Goal: Navigation & Orientation: Find specific page/section

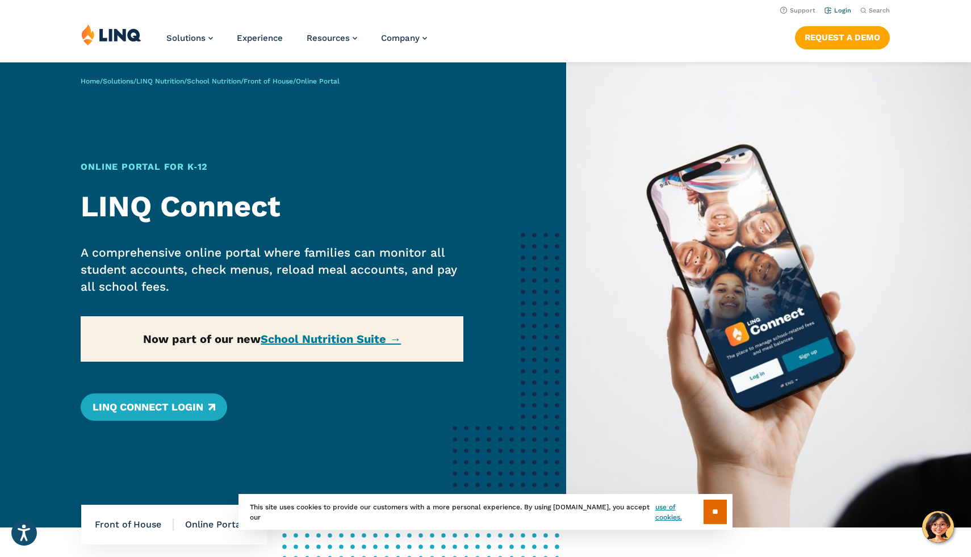
click at [839, 9] on link "Login" at bounding box center [838, 10] width 27 height 7
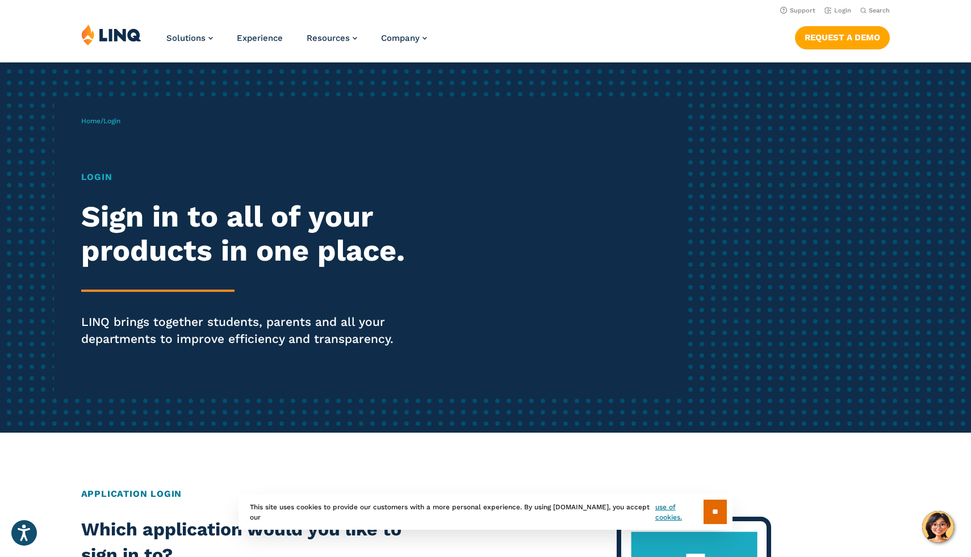
click at [85, 176] on h1 "Login" at bounding box center [268, 177] width 374 height 14
drag, startPoint x: 119, startPoint y: 168, endPoint x: 109, endPoint y: 168, distance: 10.2
click at [109, 168] on div "Home / Login Login Sign in to all of your products in one place. LINQ brings to…" at bounding box center [384, 247] width 607 height 291
click at [841, 15] on li "Login" at bounding box center [838, 9] width 27 height 12
click at [841, 13] on link "Login" at bounding box center [838, 10] width 27 height 7
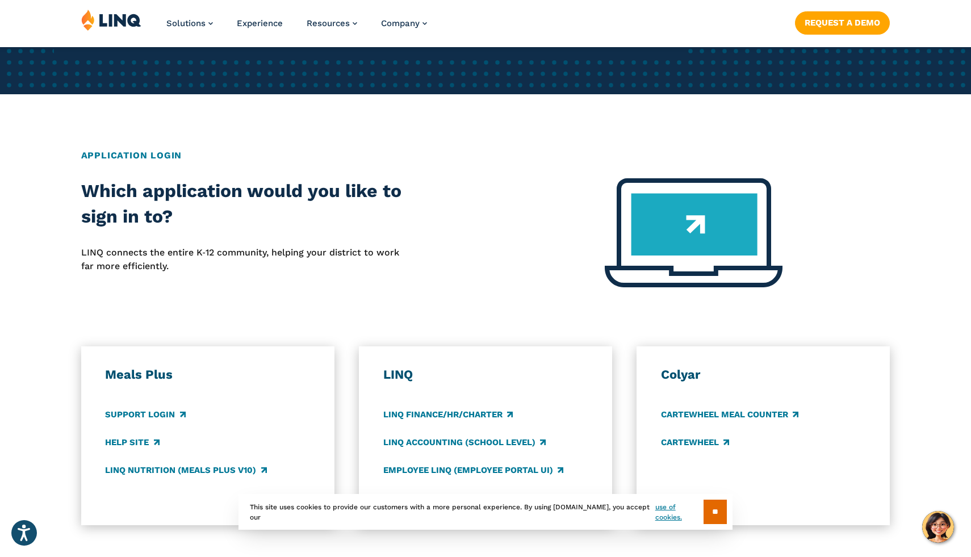
scroll to position [341, 0]
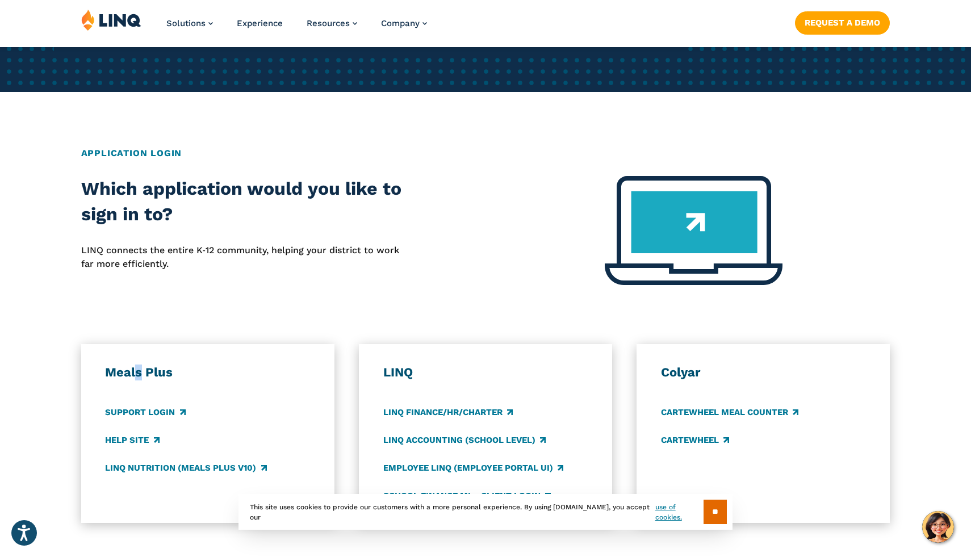
click at [139, 375] on h3 "Meals Plus" at bounding box center [207, 373] width 205 height 16
click at [158, 416] on link "Support Login" at bounding box center [145, 412] width 80 height 12
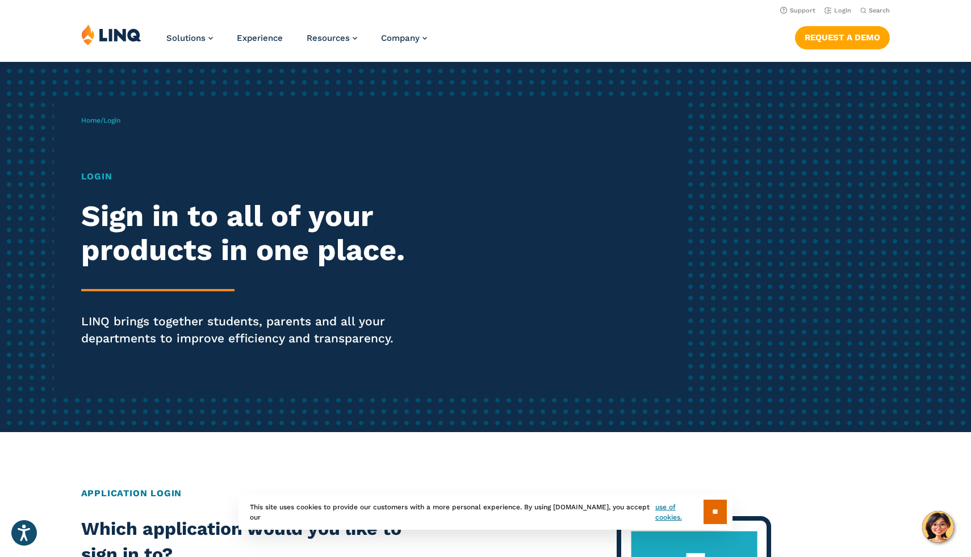
scroll to position [0, 0]
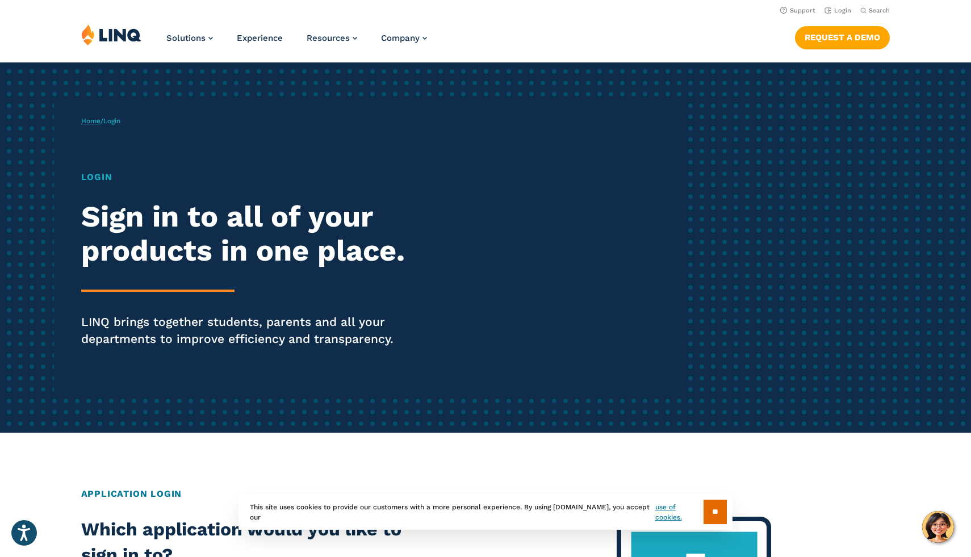
click at [85, 122] on link "Home" at bounding box center [90, 121] width 19 height 8
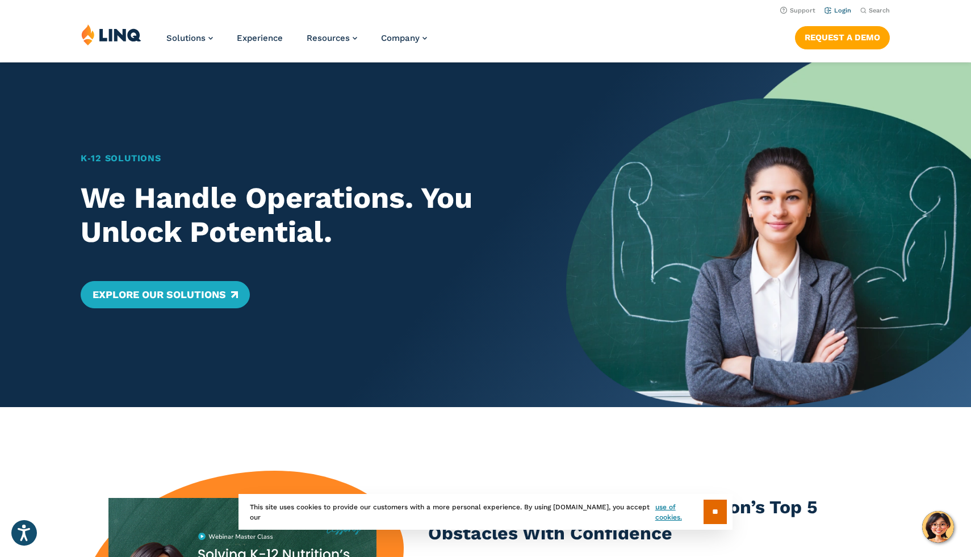
click at [836, 10] on link "Login" at bounding box center [838, 10] width 27 height 7
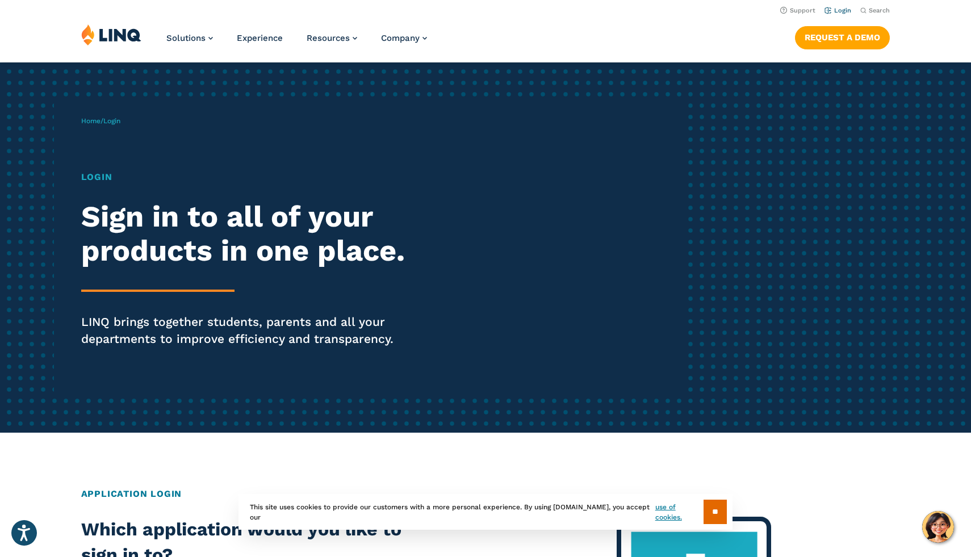
click at [843, 10] on link "Login" at bounding box center [838, 10] width 27 height 7
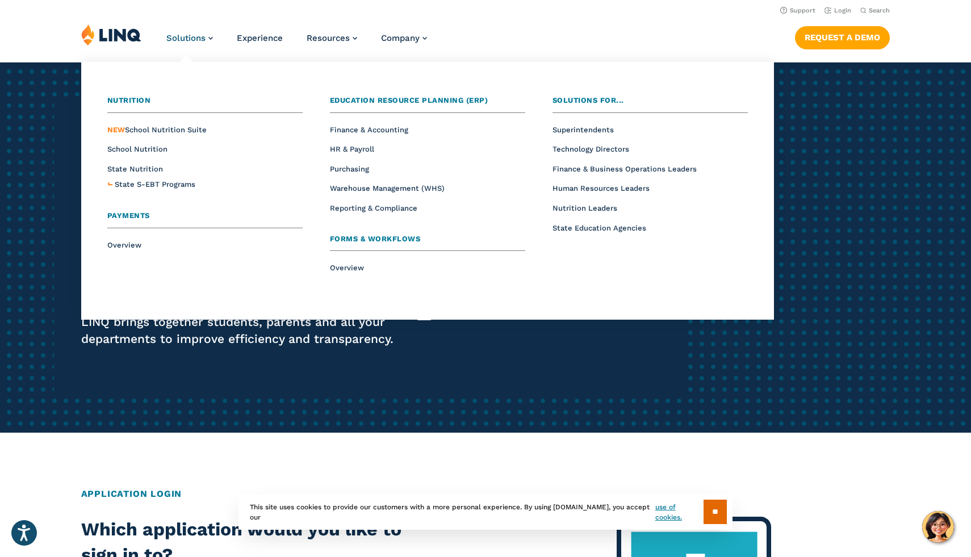
click at [120, 212] on span "Payments" at bounding box center [128, 215] width 43 height 9
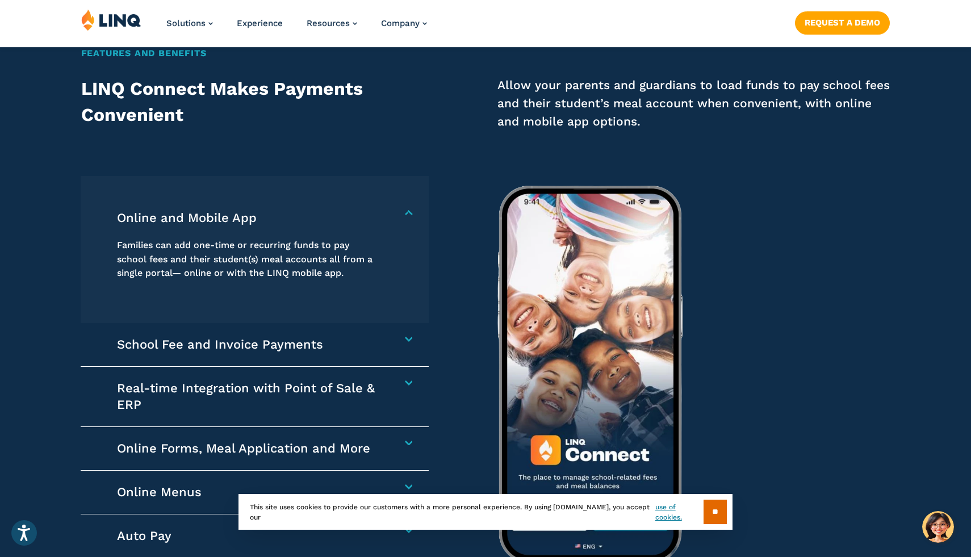
scroll to position [1568, 0]
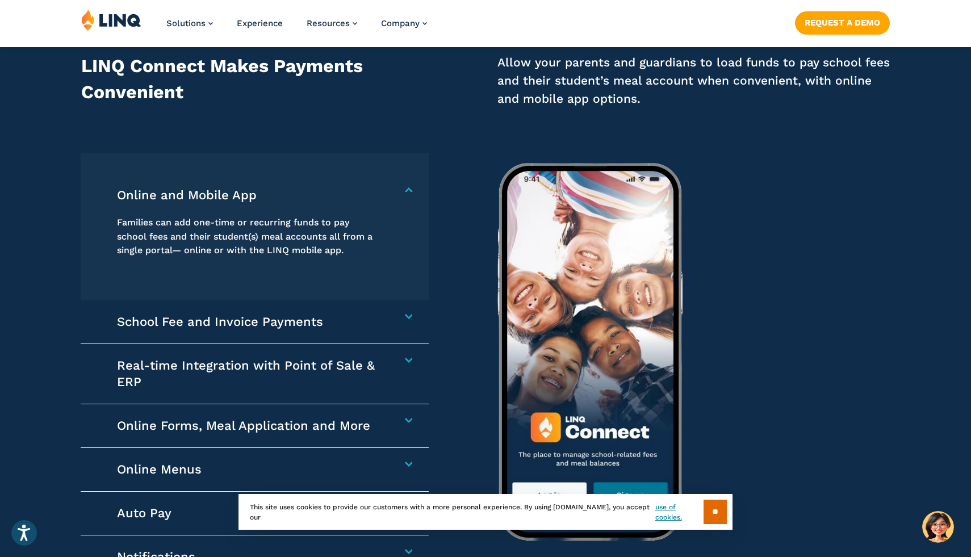
click at [285, 207] on div "Families can add one-time or recurring funds to pay school fees and their stude…" at bounding box center [249, 238] width 264 height 70
click at [247, 189] on h4 "Online and Mobile App" at bounding box center [249, 195] width 264 height 16
click at [253, 196] on h4 "Online and Mobile App" at bounding box center [249, 195] width 264 height 16
click at [408, 322] on div "School Fee and Invoice Payments Collect any school-related fees faster. From af…" at bounding box center [255, 322] width 348 height 44
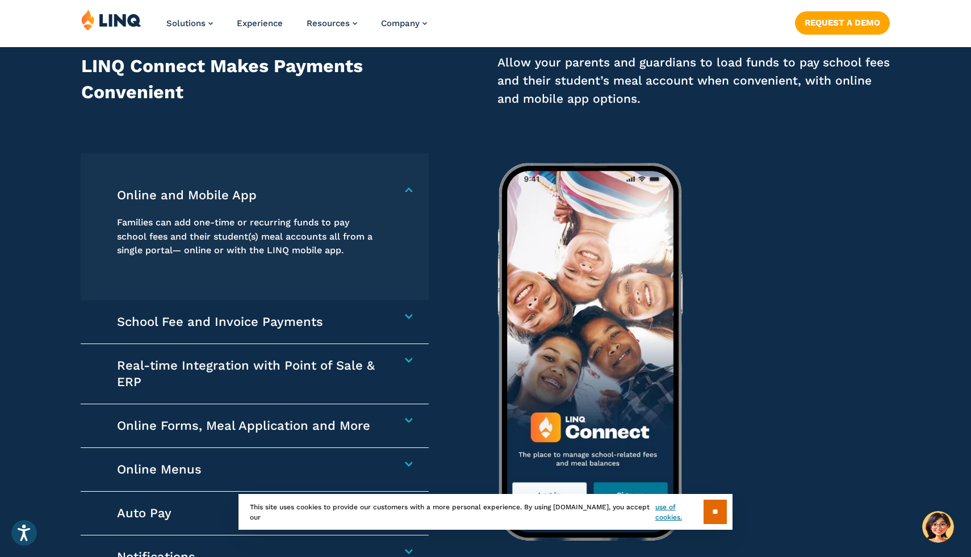
click at [408, 322] on div "School Fee and Invoice Payments Collect any school-related fees faster. From af…" at bounding box center [255, 322] width 348 height 44
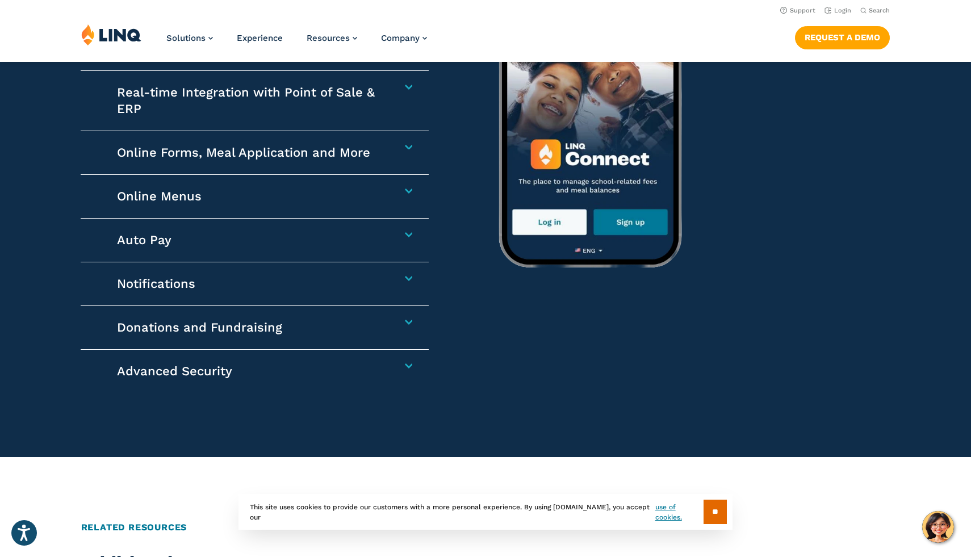
scroll to position [1840, 0]
